Goal: Information Seeking & Learning: Learn about a topic

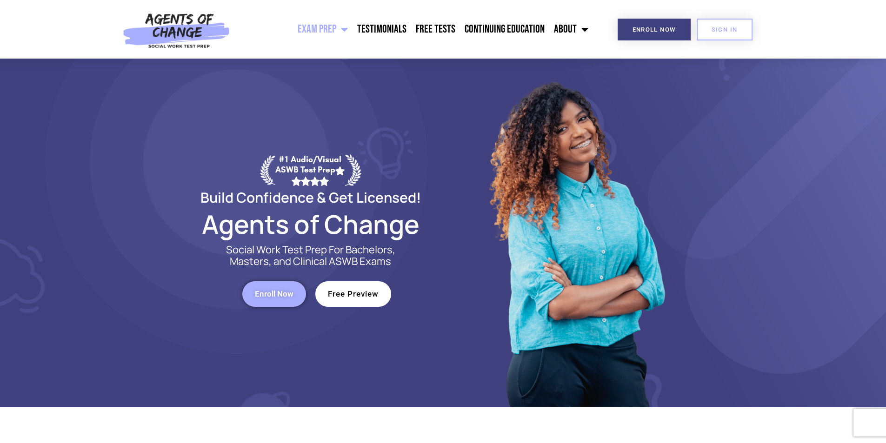
click at [344, 286] on link "Free Preview" at bounding box center [353, 294] width 76 height 26
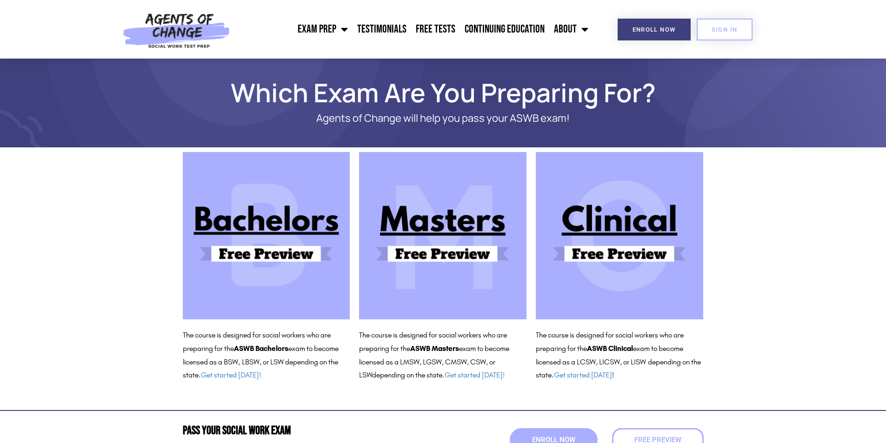
click at [439, 278] on img at bounding box center [442, 235] width 167 height 167
click at [641, 270] on img at bounding box center [619, 235] width 167 height 167
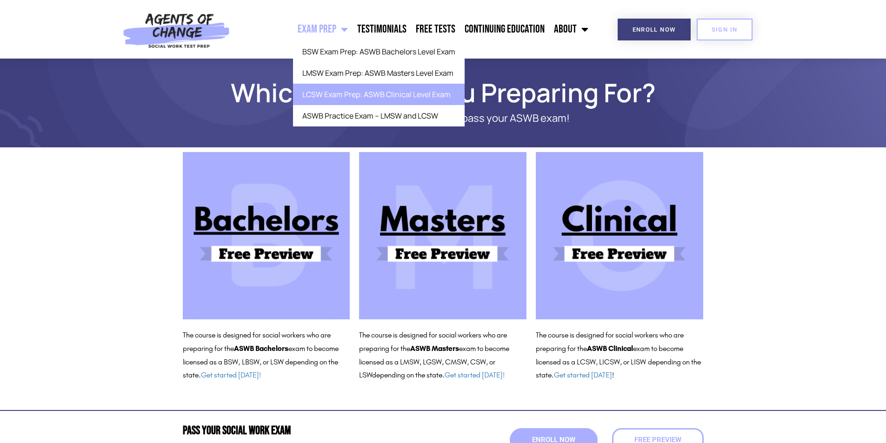
click at [371, 97] on link "LCSW Exam Prep: ASWB Clinical Level Exam" at bounding box center [379, 94] width 172 height 21
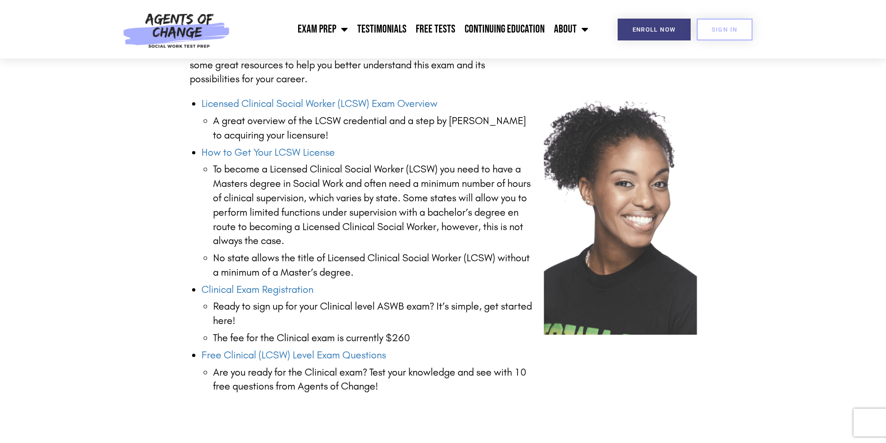
scroll to position [1209, 0]
